Goal: Transaction & Acquisition: Purchase product/service

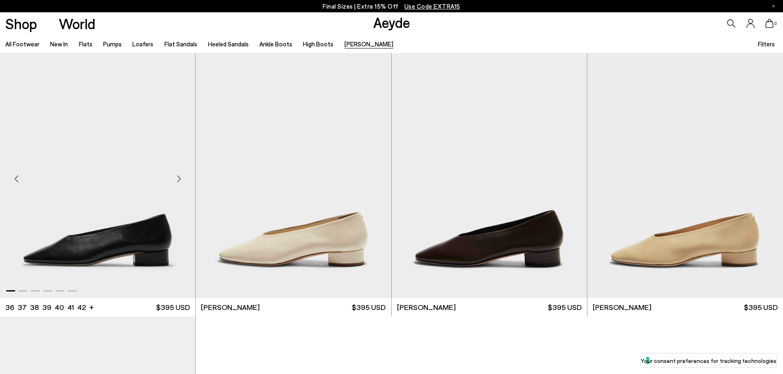
click at [105, 248] on img "1 / 6" at bounding box center [97, 175] width 195 height 245
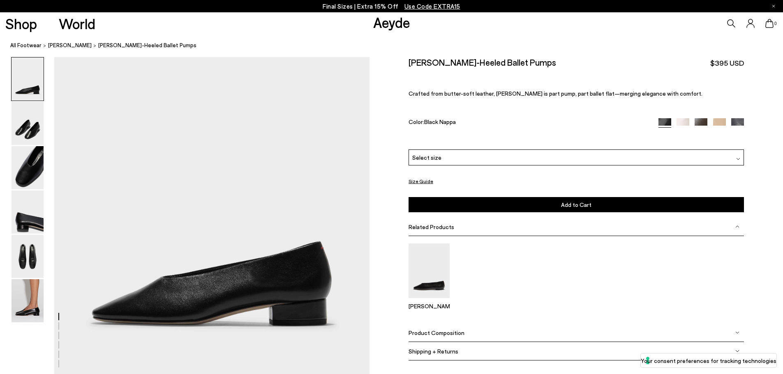
click at [471, 158] on div "Select size" at bounding box center [575, 158] width 335 height 16
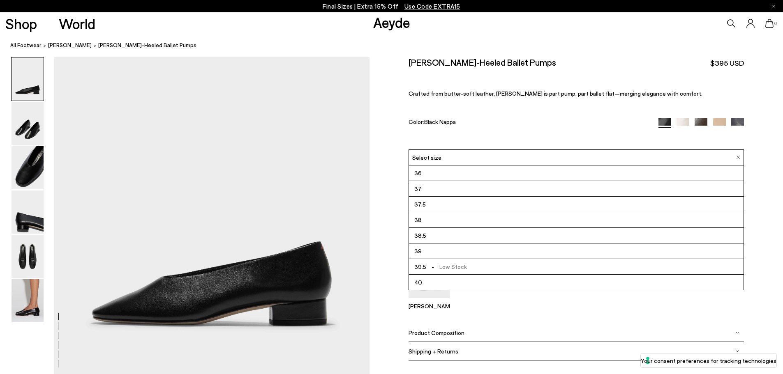
click at [525, 118] on div "[PERSON_NAME]-Heeled Ballet Pumps $395 USD Crafted from butter-soft leather, [P…" at bounding box center [575, 103] width 335 height 92
